Goal: Find specific page/section: Find specific page/section

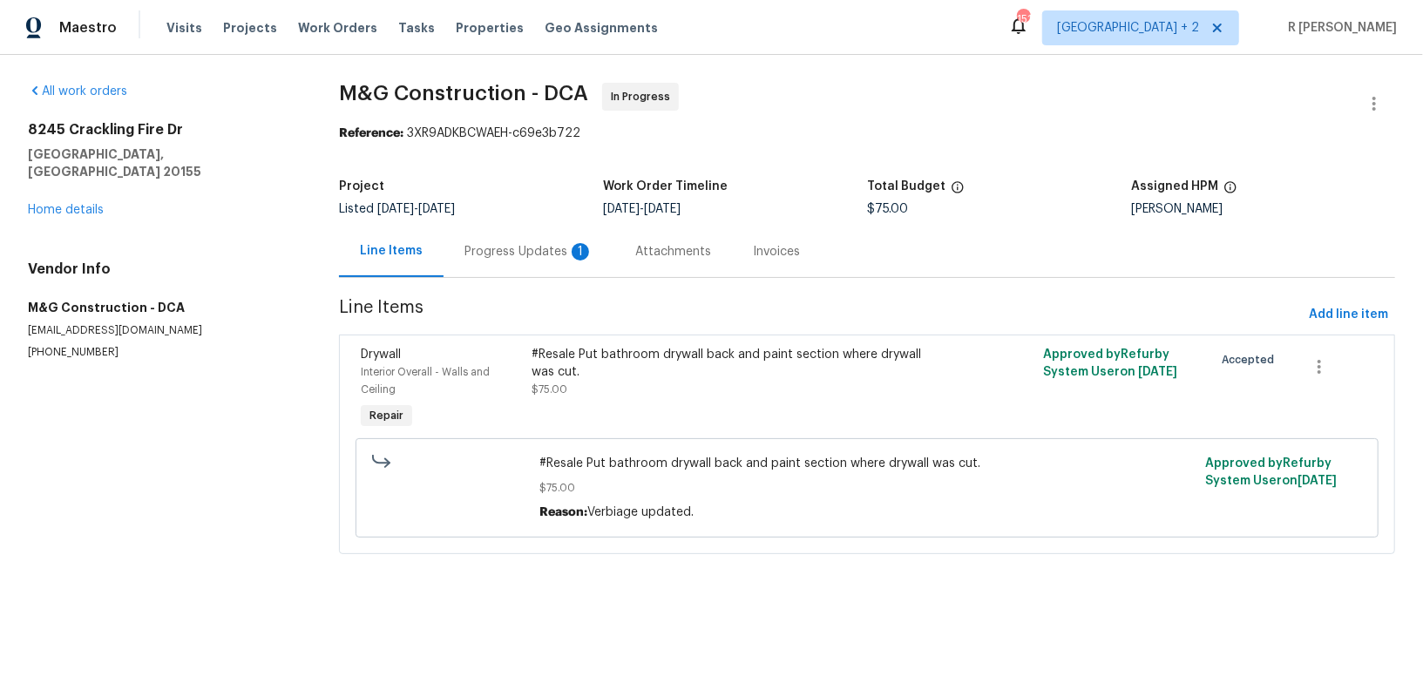
click at [554, 254] on div "Progress Updates 1" at bounding box center [528, 251] width 129 height 17
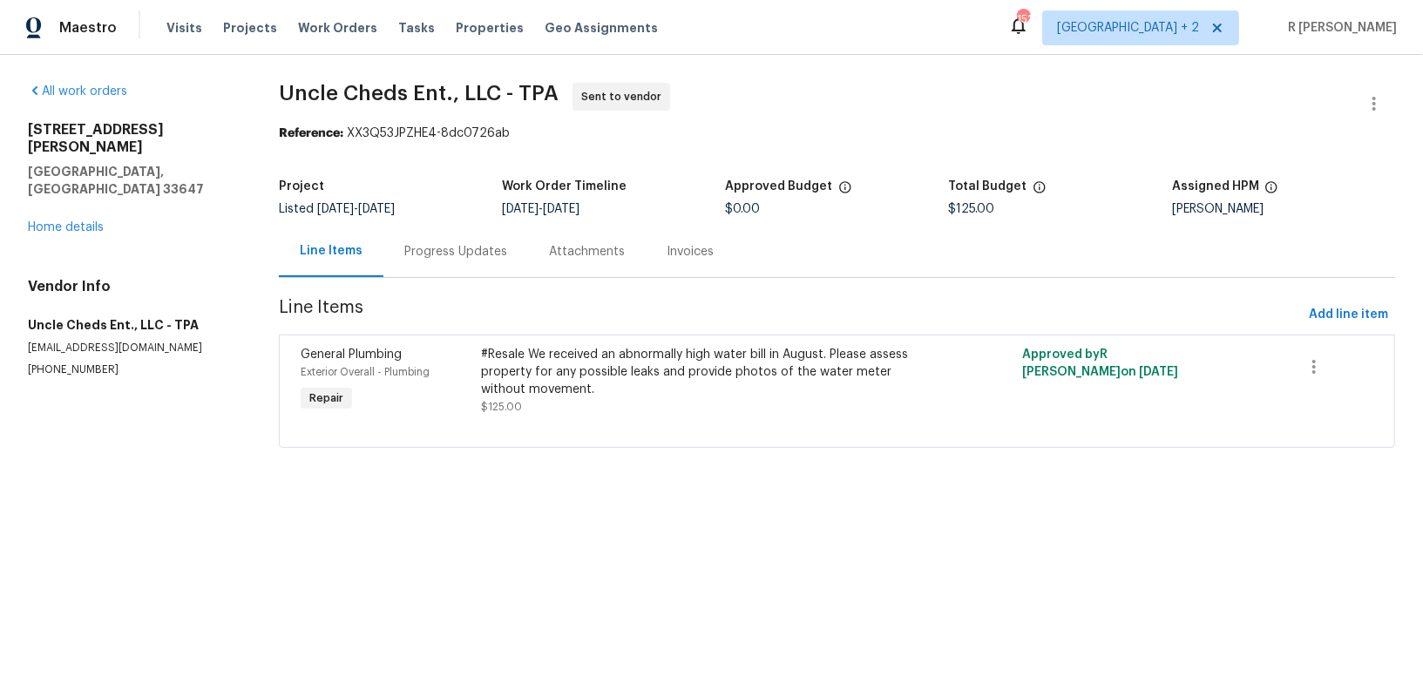
click at [83, 199] on div "18122 Sugar Brooke Dr Tampa, FL 33647 Home details" at bounding box center [132, 178] width 209 height 115
click at [77, 221] on link "Home details" at bounding box center [66, 227] width 76 height 12
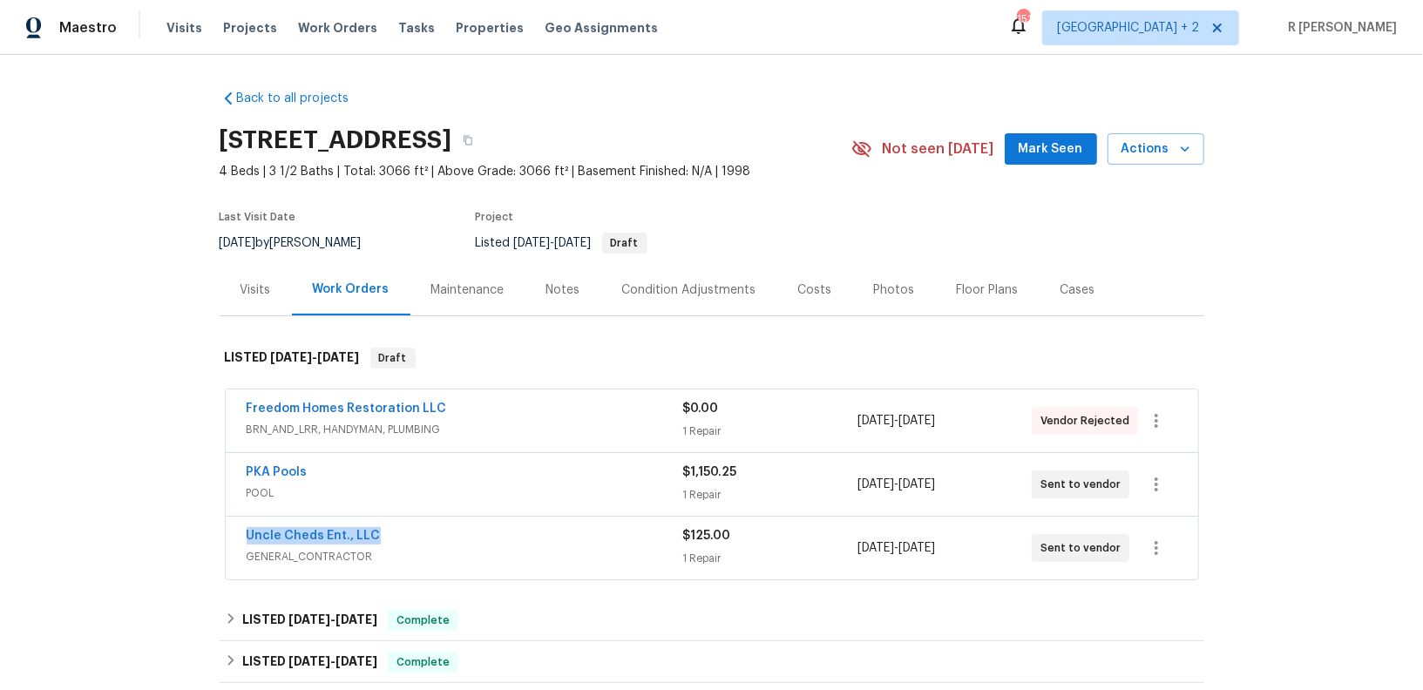
drag, startPoint x: 405, startPoint y: 532, endPoint x: 175, endPoint y: 532, distance: 230.1
click at [175, 532] on div "Back to all projects 18122 Sugar Brooke Dr, Tampa, FL 33647 4 Beds | 3 1/2 Bath…" at bounding box center [711, 372] width 1423 height 635
copy link "Uncle Cheds Ent., LLC"
click at [456, 485] on span "POOL" at bounding box center [465, 493] width 437 height 17
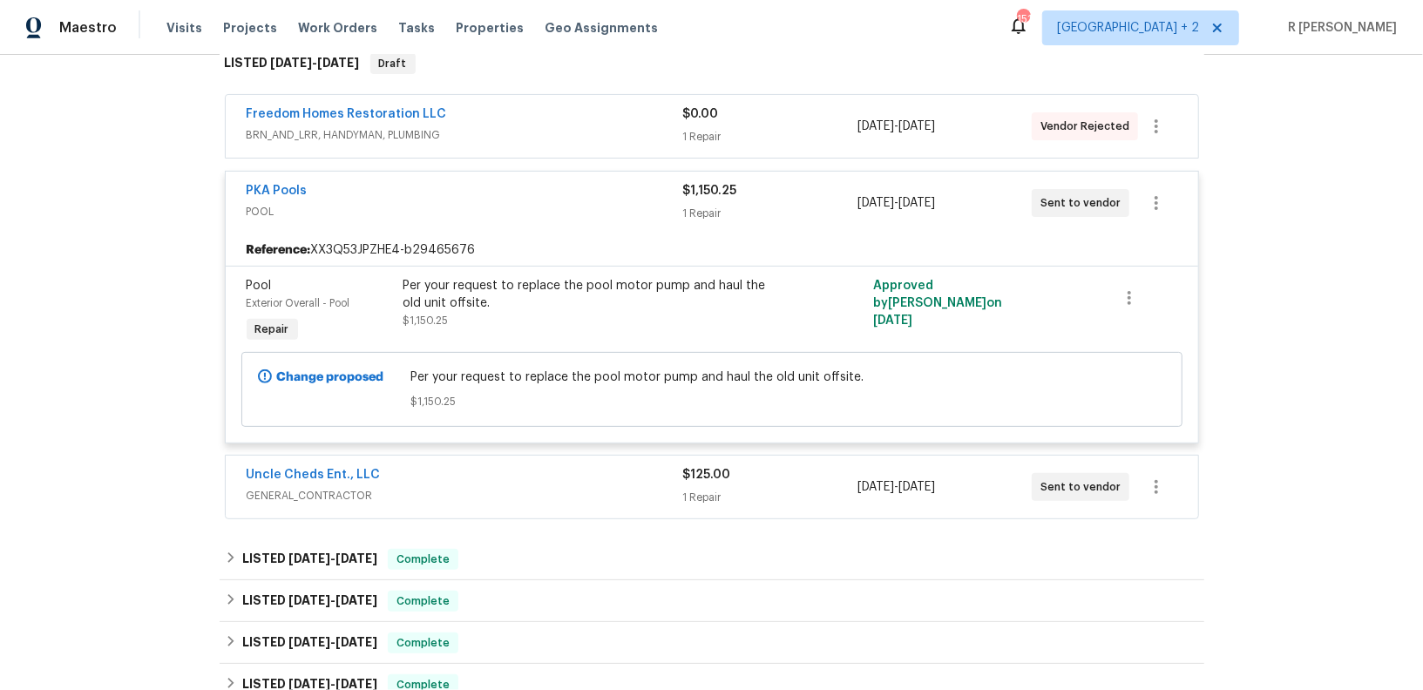
scroll to position [307, 0]
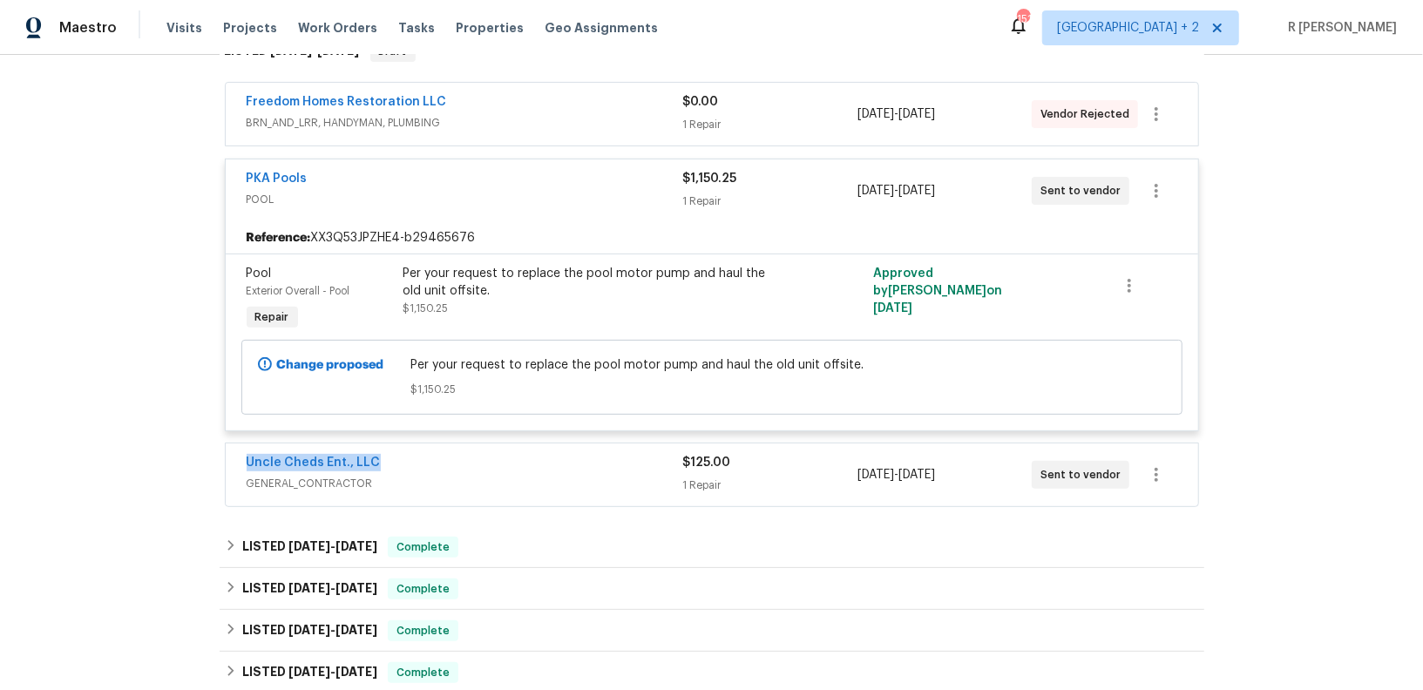
drag, startPoint x: 424, startPoint y: 451, endPoint x: 193, endPoint y: 450, distance: 231.8
click at [193, 450] on div "Back to all projects 18122 Sugar Brooke Dr, Tampa, FL 33647 4 Beds | 3 1/2 Bath…" at bounding box center [711, 372] width 1423 height 635
copy link "Uncle Cheds Ent., LLC"
click at [485, 464] on div "Uncle Cheds Ent., LLC" at bounding box center [465, 464] width 437 height 21
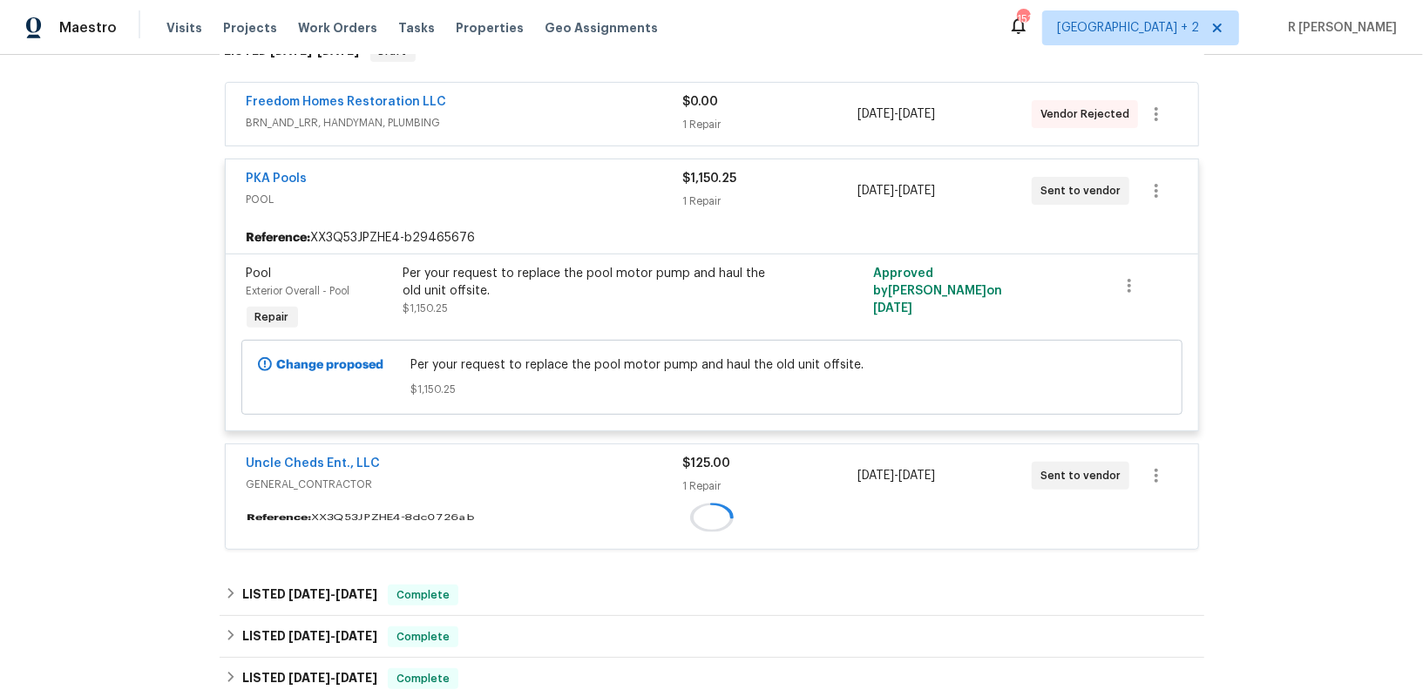
click at [485, 464] on div "Uncle Cheds Ent., LLC" at bounding box center [465, 465] width 437 height 21
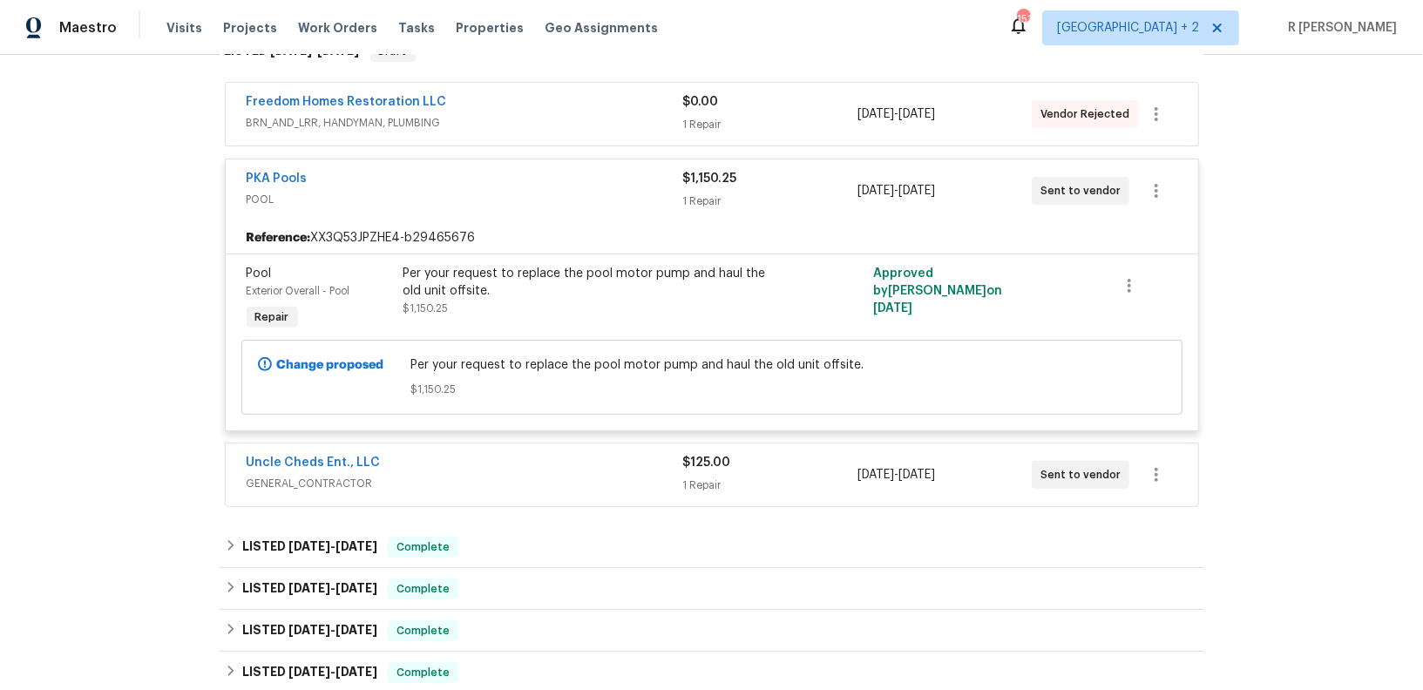
click at [485, 464] on div "Uncle Cheds Ent., LLC" at bounding box center [465, 464] width 437 height 21
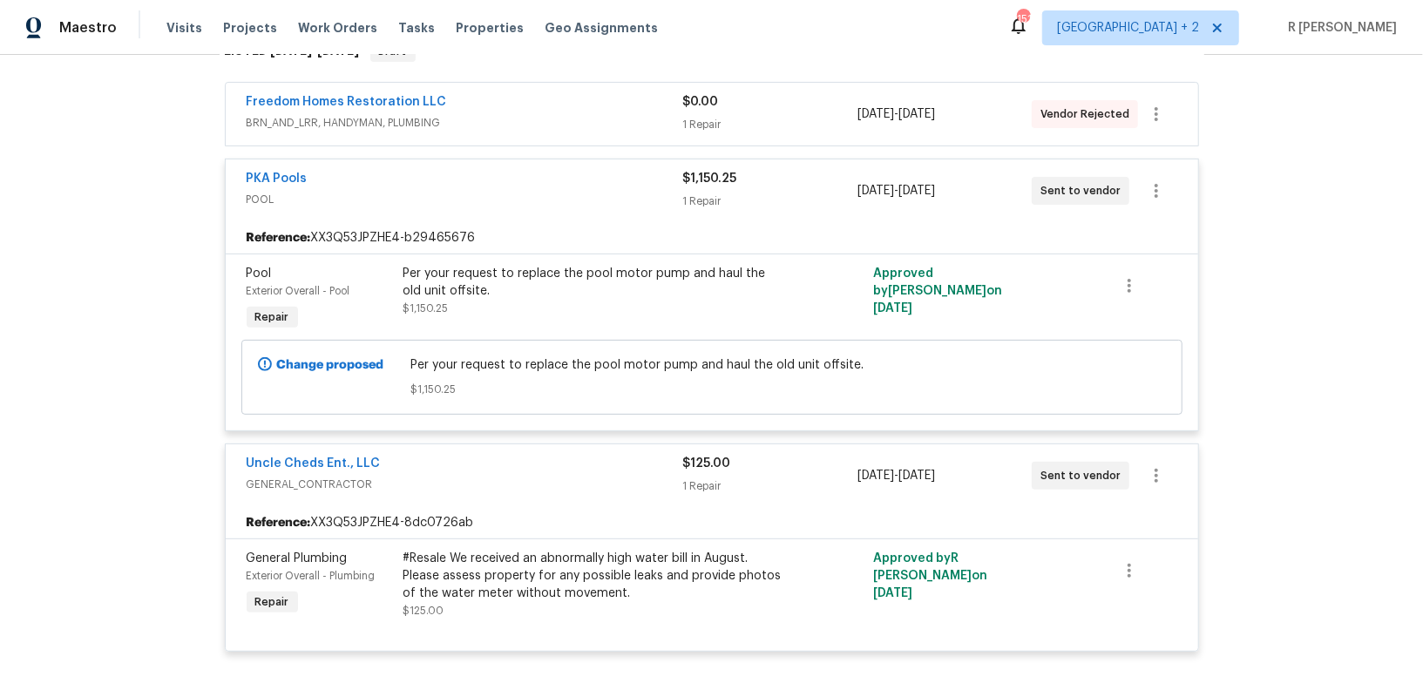
click at [519, 569] on div "#Resale We received an abnormally high water bill in August. Please assess prop…" at bounding box center [594, 576] width 382 height 52
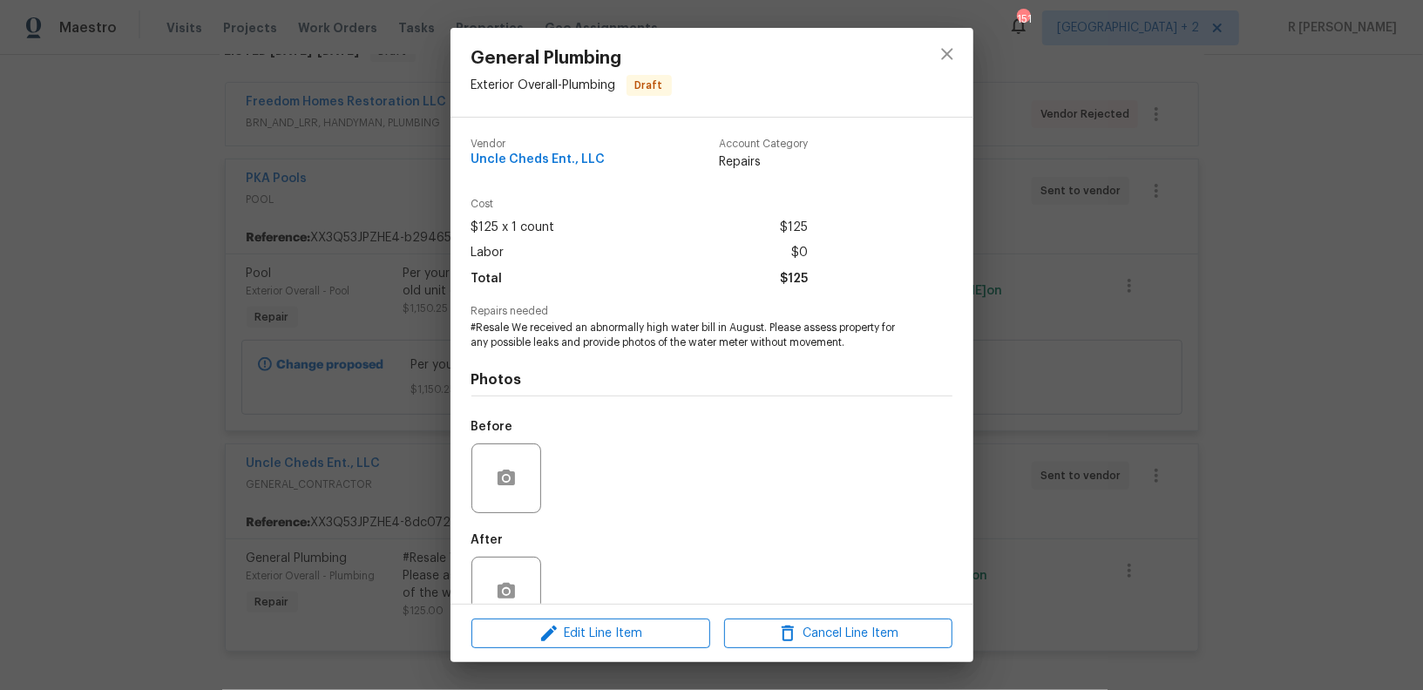
click at [628, 327] on span "#Resale We received an abnormally high water bill in August. Please assess prop…" at bounding box center [687, 336] width 433 height 30
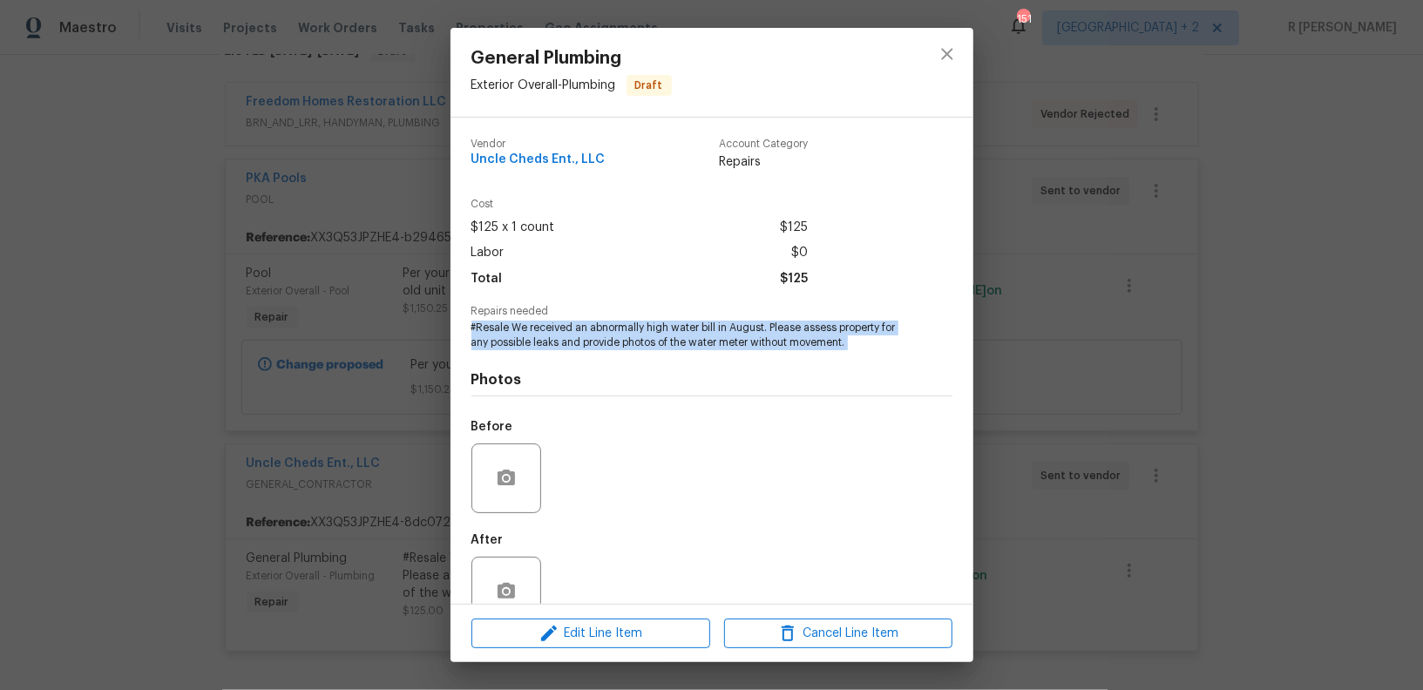
copy span "#Resale We received an abnormally high water bill in August. Please assess prop…"
click at [957, 57] on icon "close" at bounding box center [947, 54] width 21 height 21
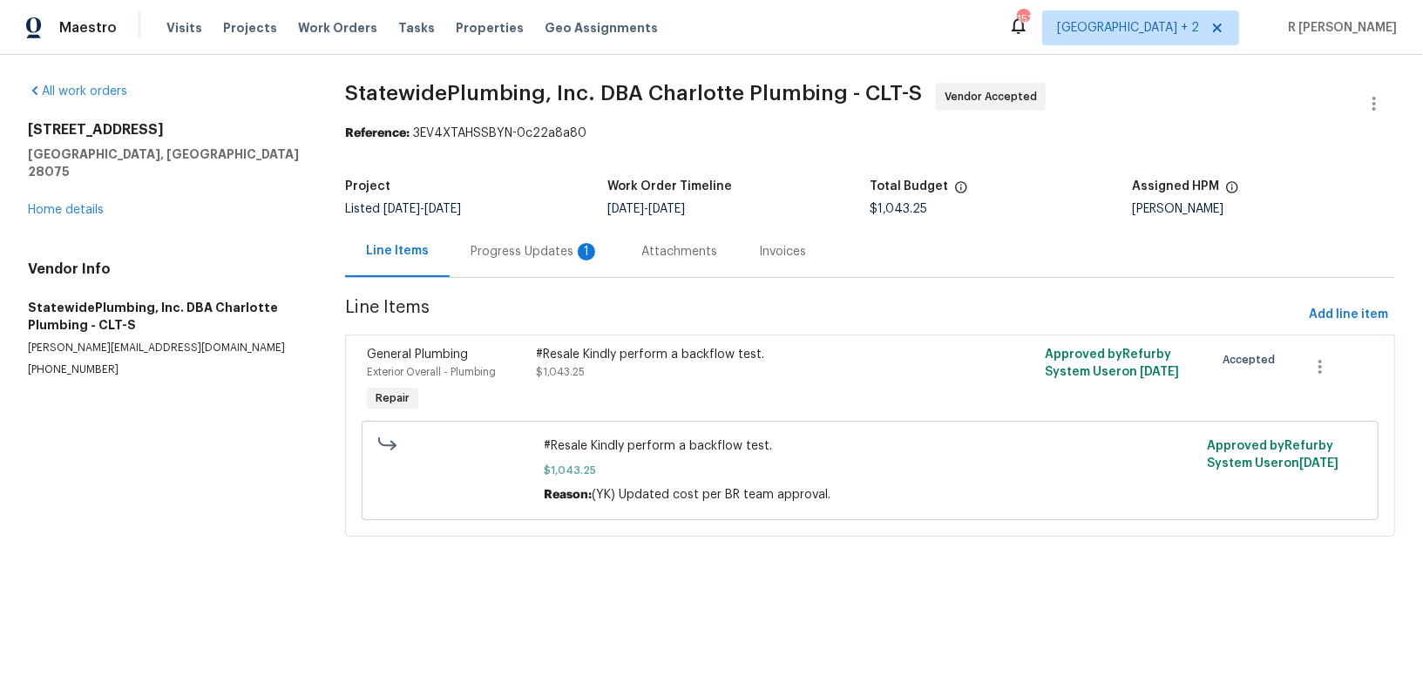
click at [510, 256] on div "Progress Updates 1" at bounding box center [535, 251] width 129 height 17
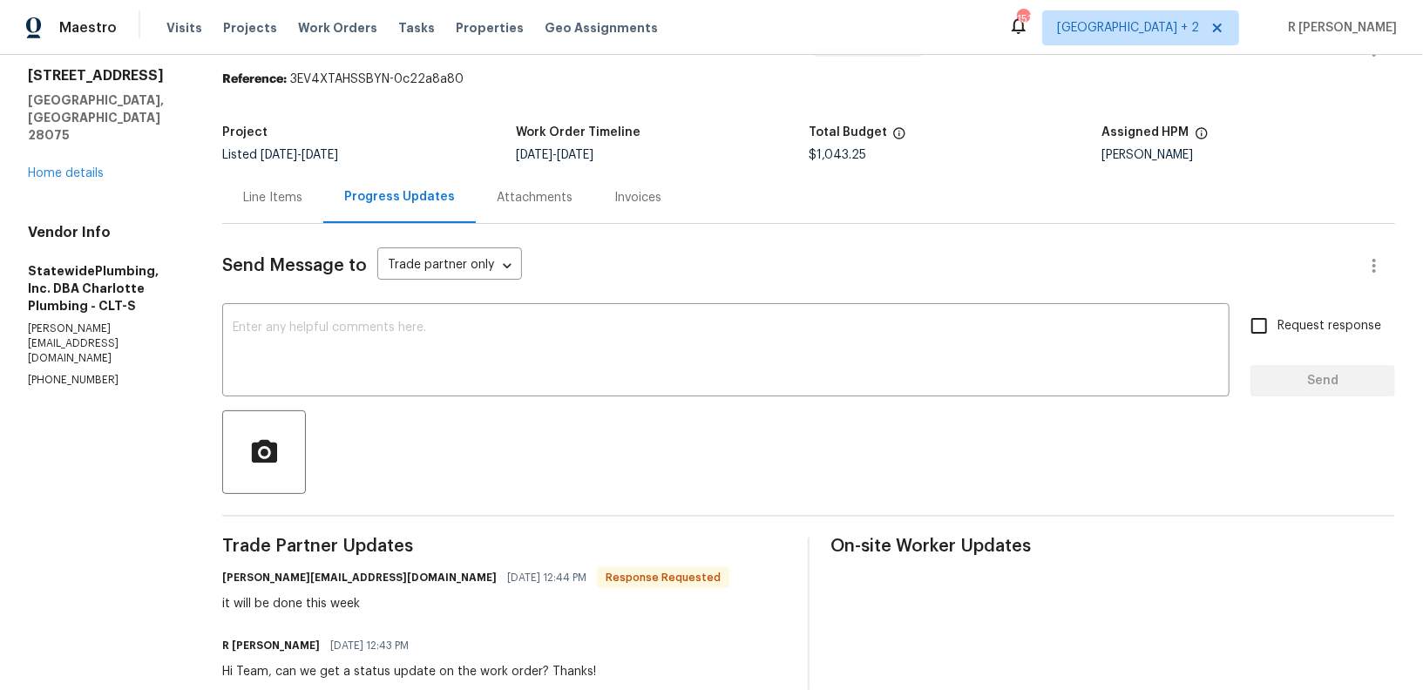
scroll to position [81, 0]
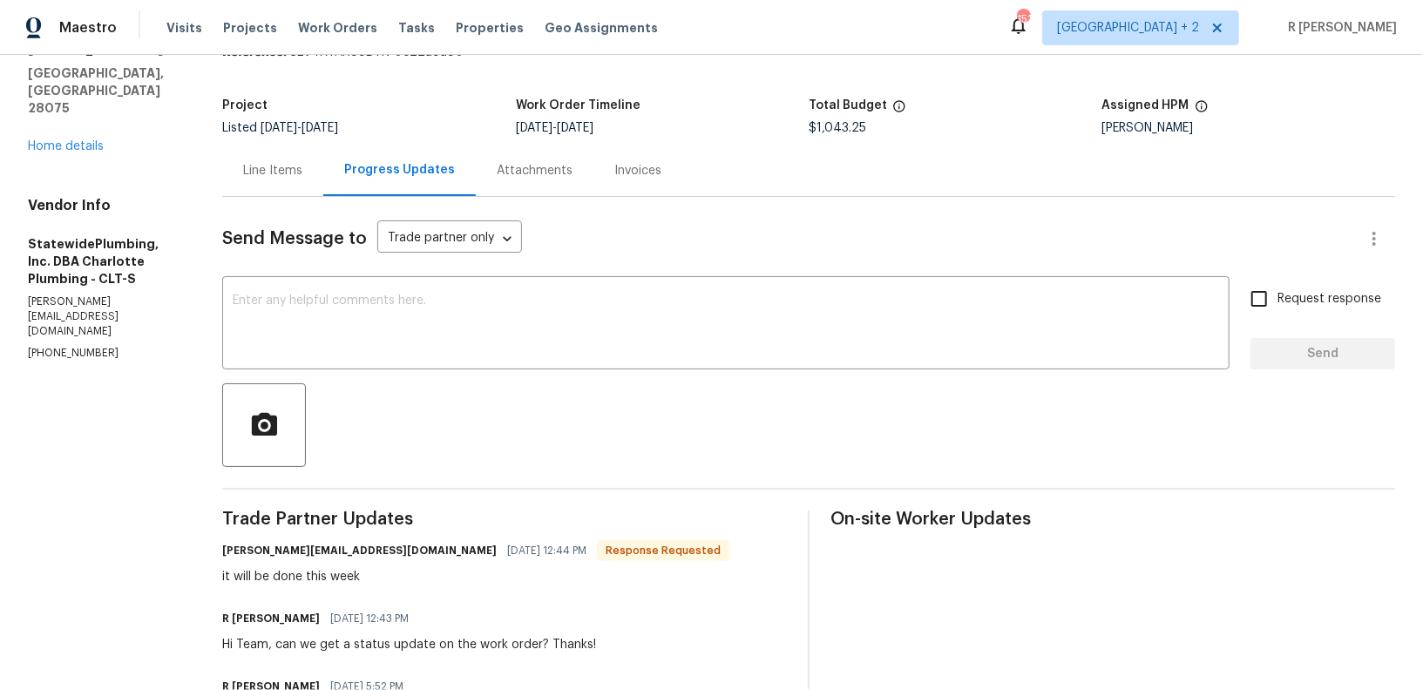
click at [597, 247] on div "Send Message to Trade partner only Trade partner only ​" at bounding box center [787, 239] width 1131 height 42
click at [278, 162] on div "Line Items" at bounding box center [272, 170] width 59 height 17
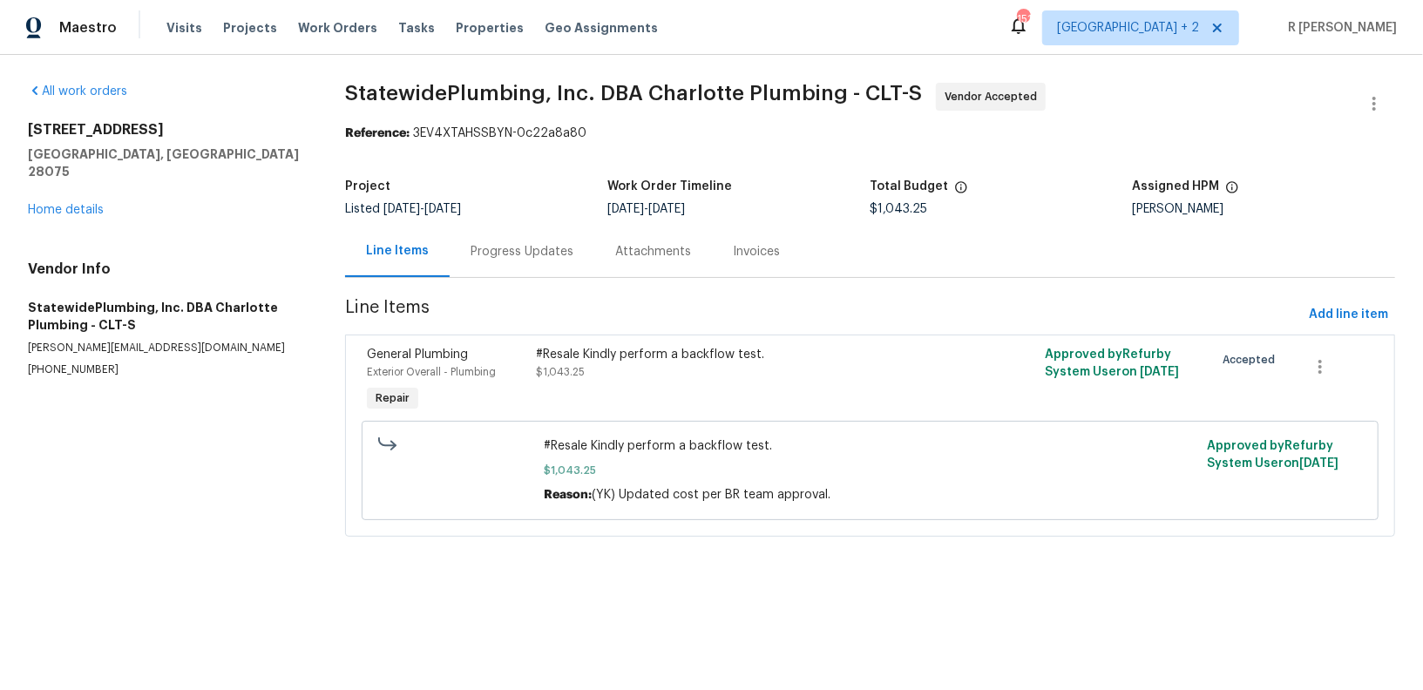
click at [507, 255] on div "Progress Updates" at bounding box center [522, 251] width 103 height 17
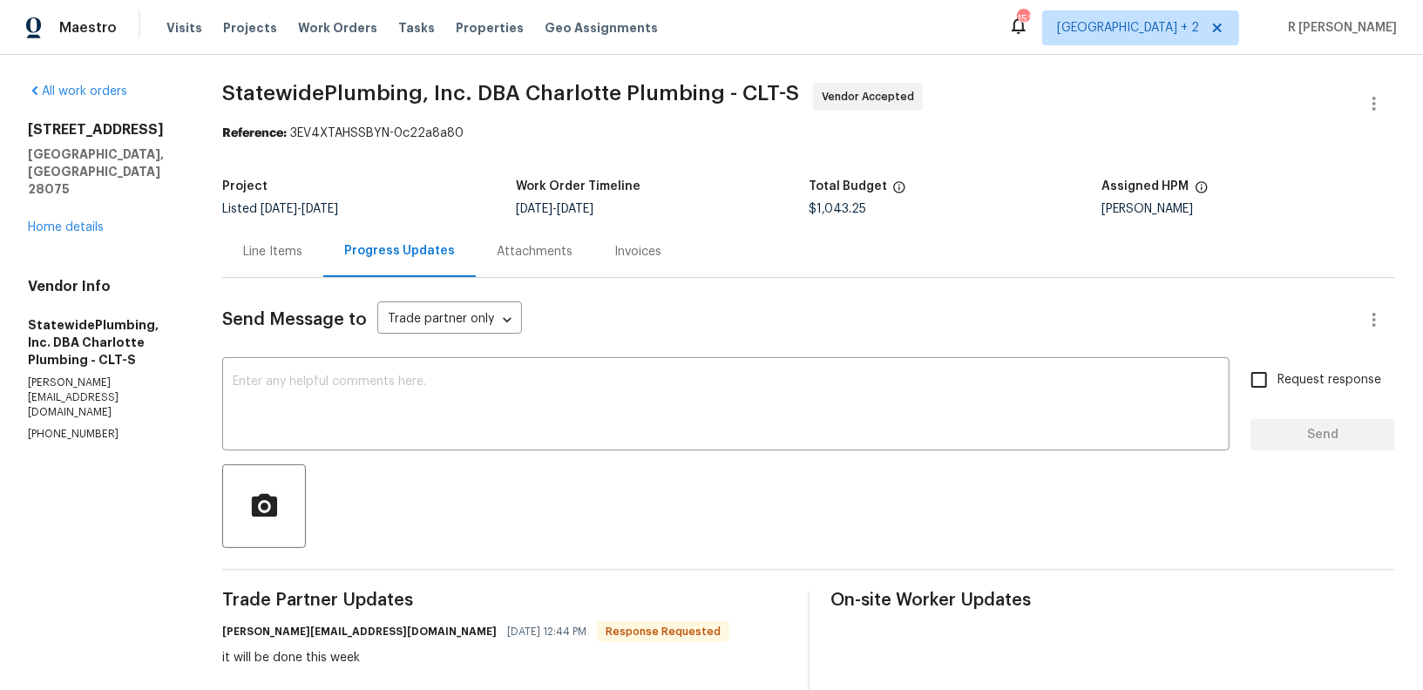
scroll to position [3, 0]
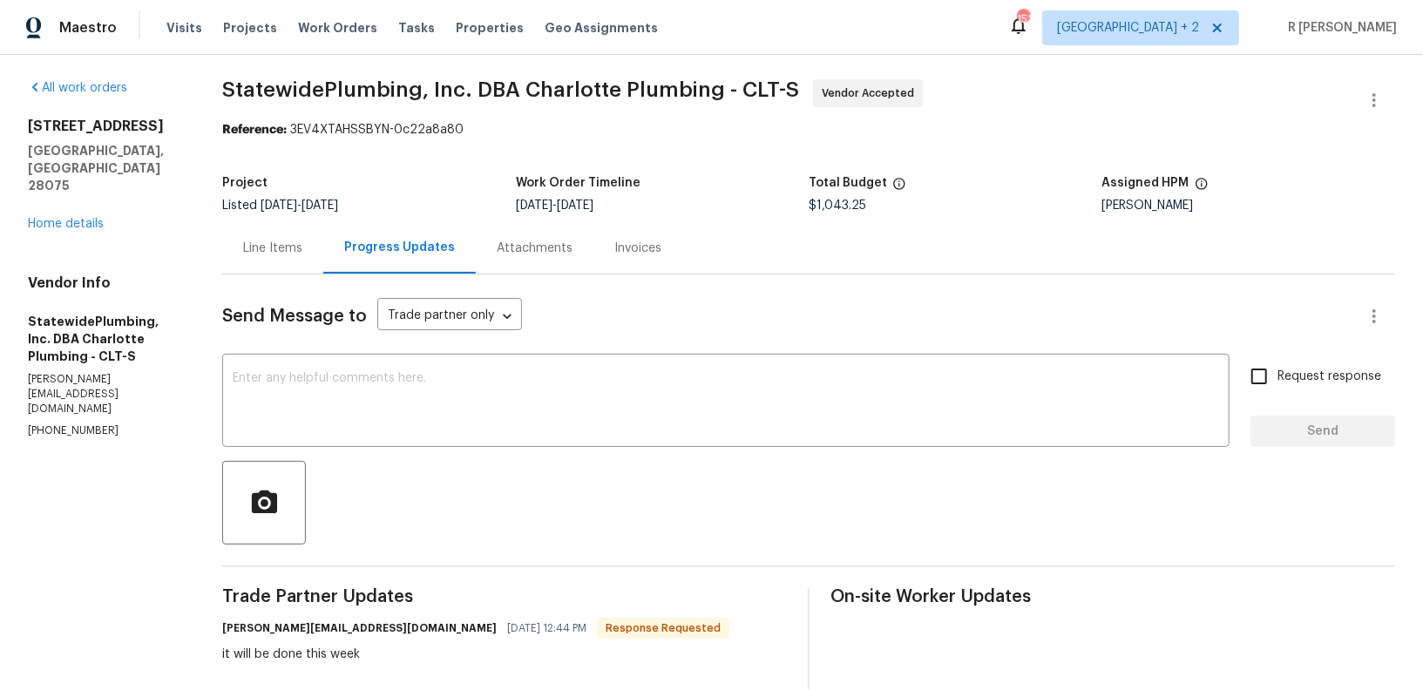
click at [280, 270] on div "Line Items" at bounding box center [272, 247] width 101 height 51
